Goal: Find specific fact: Find specific fact

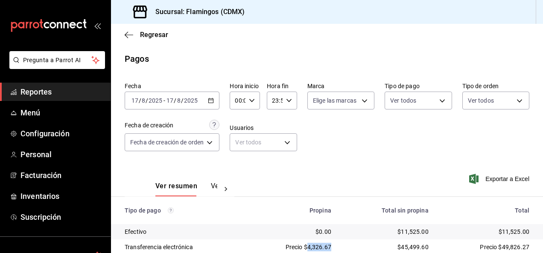
scroll to position [77, 0]
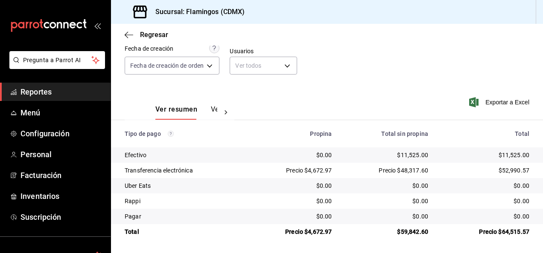
click at [314, 169] on div "Precio $4,672.97" at bounding box center [292, 170] width 79 height 9
copy div "4,672.97"
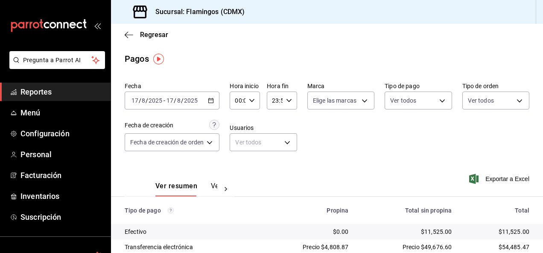
scroll to position [77, 0]
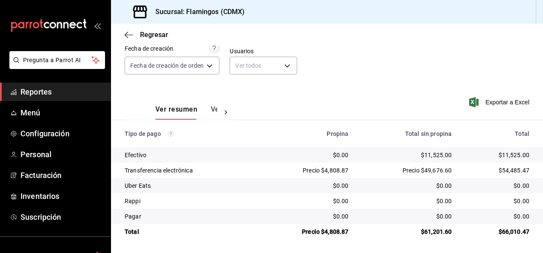
click at [338, 172] on div "Precio $4,808.87" at bounding box center [305, 170] width 85 height 9
copy div "4,808.87"
